Goal: Submit feedback/report problem

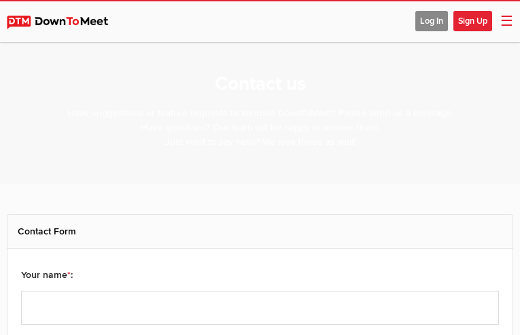
select select "general"
type input "kUrpTwKrVWUBdXPh"
type input "[PERSON_NAME][EMAIL_ADDRESS][DOMAIN_NAME]"
